Goal: Task Accomplishment & Management: Complete application form

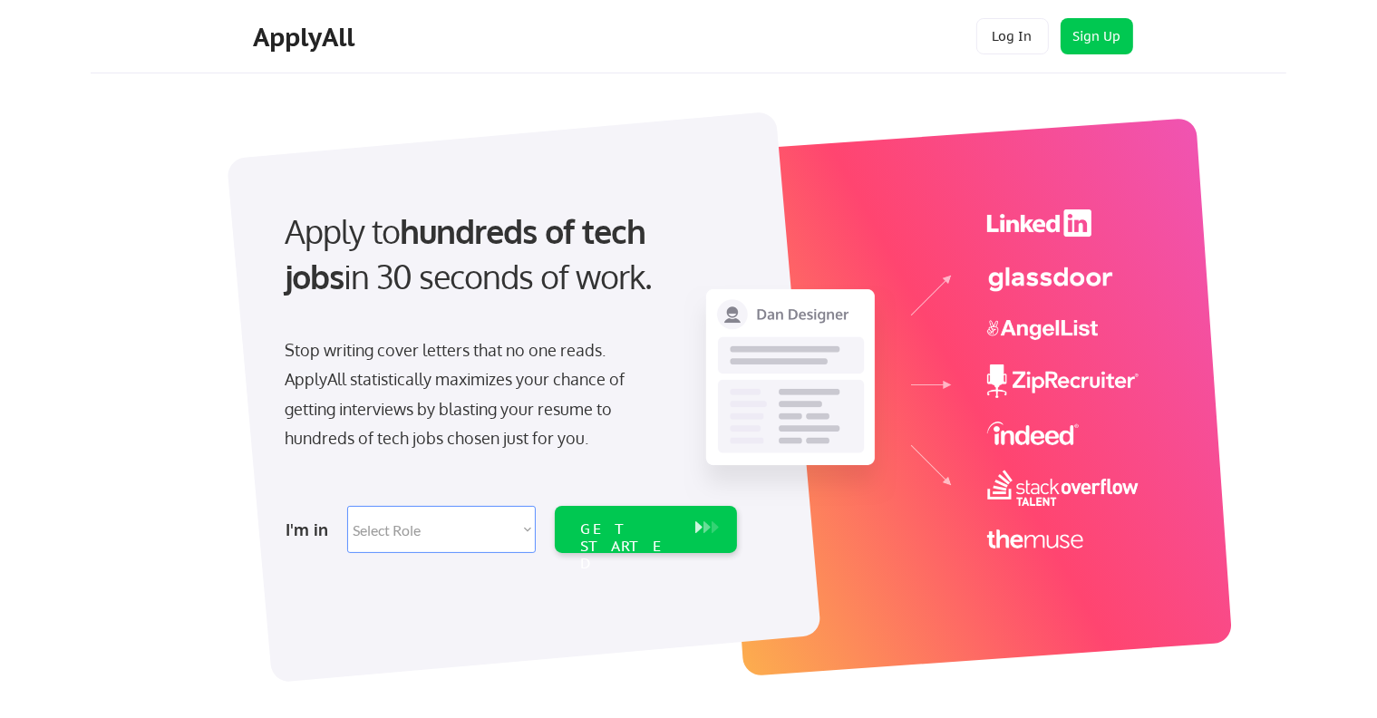
click at [483, 530] on select "Select Role Software Engineering Product Management Customer Success Sales UI/U…" at bounding box center [441, 529] width 189 height 47
select select ""sales0""
click at [347, 506] on select "Select Role Software Engineering Product Management Customer Success Sales UI/U…" at bounding box center [441, 529] width 189 height 47
select select ""sales0""
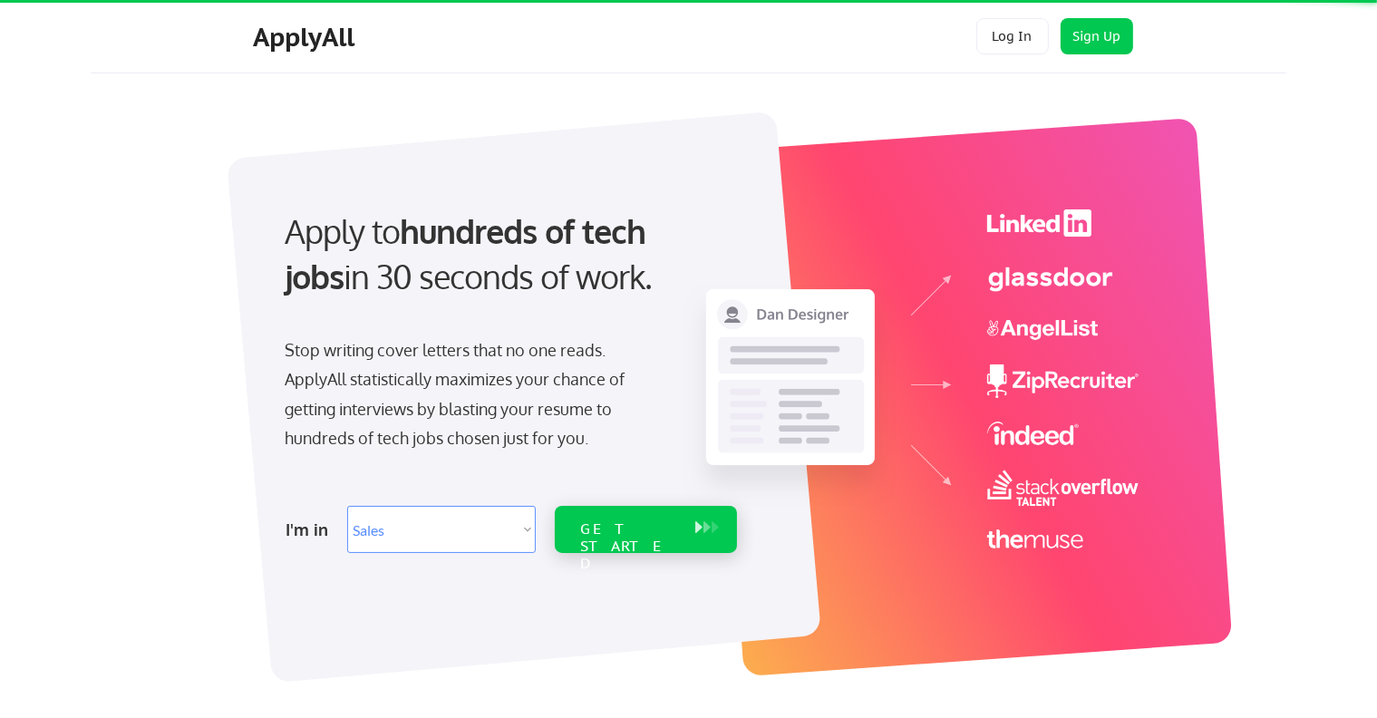
click at [664, 540] on div "GET STARTED" at bounding box center [628, 529] width 115 height 47
